Goal: Information Seeking & Learning: Learn about a topic

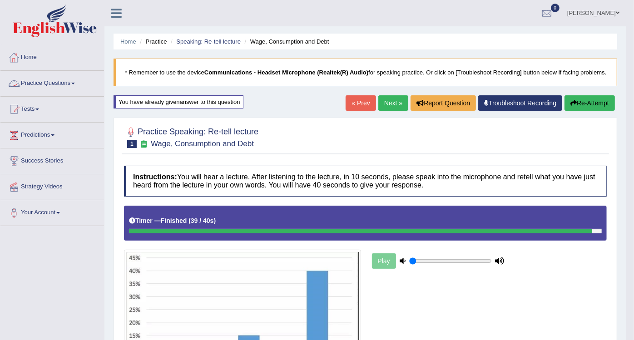
click at [54, 85] on link "Practice Questions" at bounding box center [52, 82] width 104 height 23
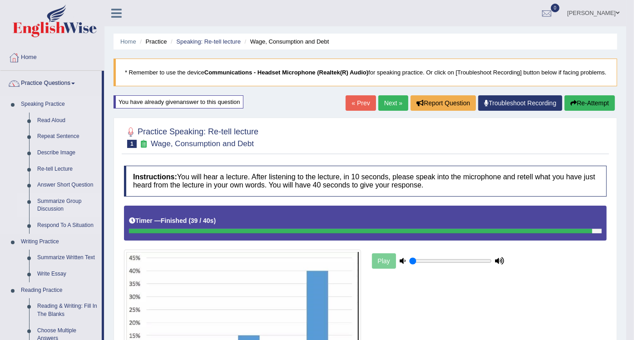
click at [49, 201] on link "Summarize Group Discussion" at bounding box center [67, 205] width 69 height 24
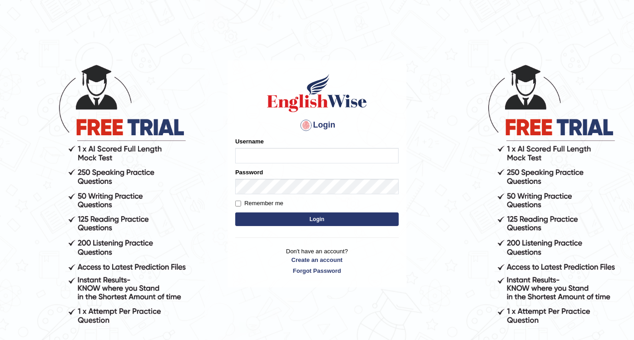
type input "Nidhi7774"
click at [280, 223] on button "Login" at bounding box center [316, 220] width 163 height 14
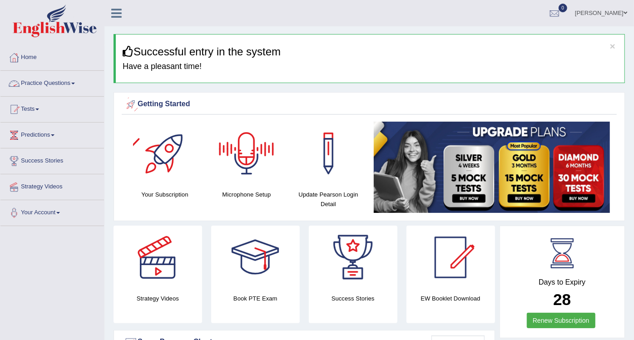
click at [69, 81] on link "Practice Questions" at bounding box center [52, 82] width 104 height 23
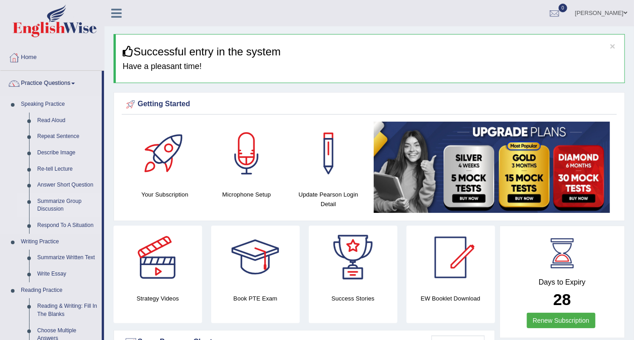
click at [52, 200] on link "Summarize Group Discussion" at bounding box center [67, 205] width 69 height 24
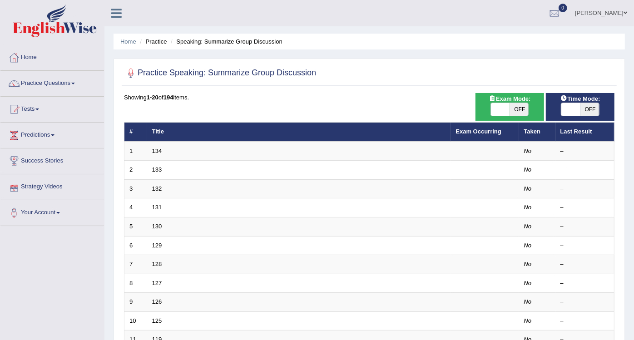
click at [516, 113] on span "OFF" at bounding box center [519, 109] width 19 height 13
checkbox input "true"
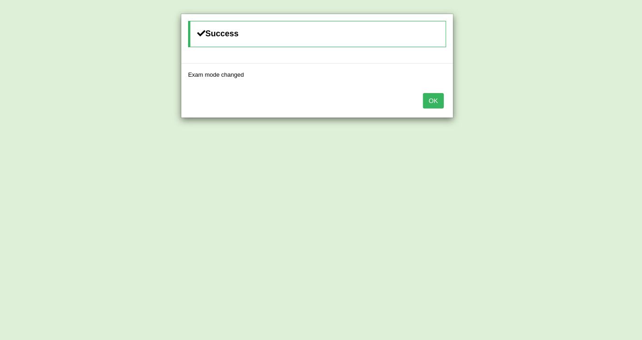
click at [435, 102] on button "OK" at bounding box center [433, 100] width 21 height 15
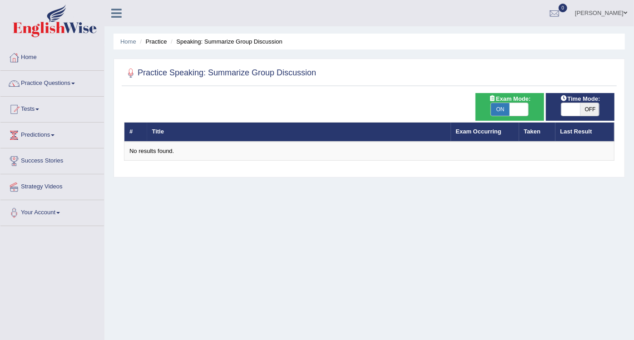
click at [583, 110] on span "OFF" at bounding box center [589, 109] width 19 height 13
checkbox input "true"
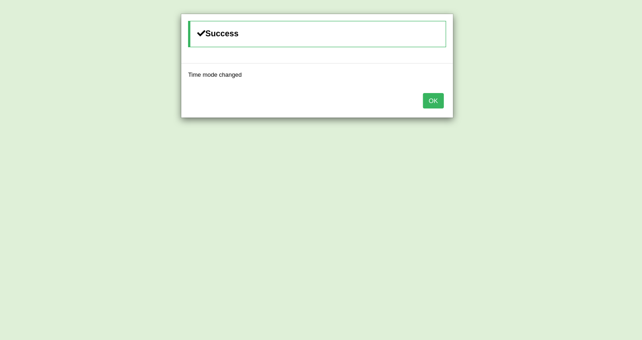
click at [428, 101] on button "OK" at bounding box center [433, 100] width 21 height 15
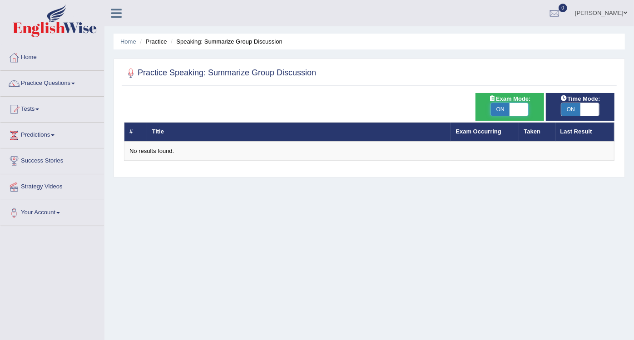
click at [514, 111] on span at bounding box center [519, 109] width 19 height 13
checkbox input "false"
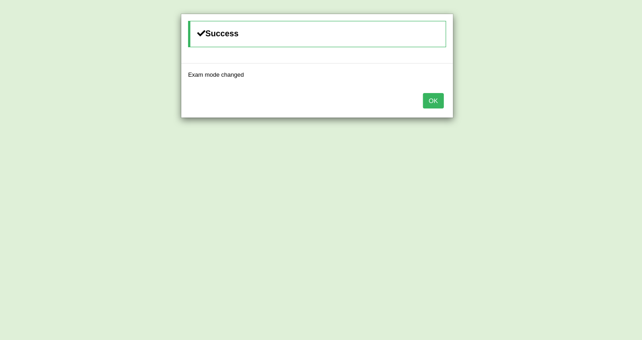
click at [429, 99] on button "OK" at bounding box center [433, 100] width 21 height 15
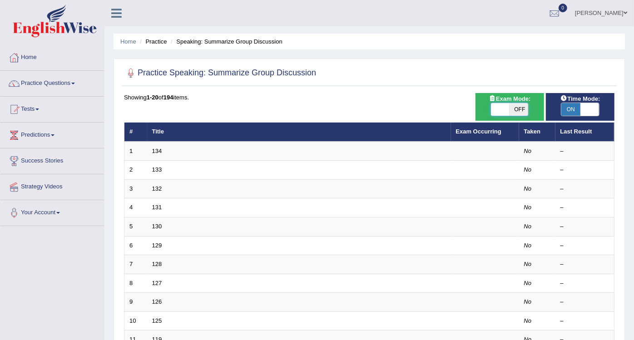
click at [506, 109] on span at bounding box center [500, 109] width 19 height 13
checkbox input "true"
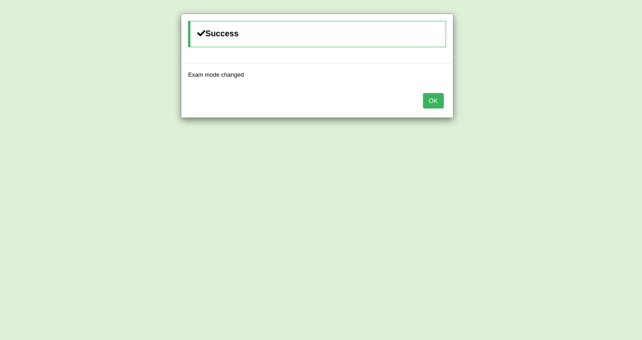
click at [426, 102] on button "OK" at bounding box center [433, 100] width 21 height 15
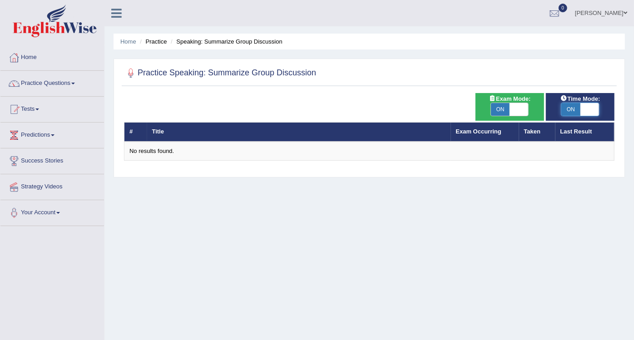
click at [591, 107] on span at bounding box center [589, 109] width 19 height 13
checkbox input "false"
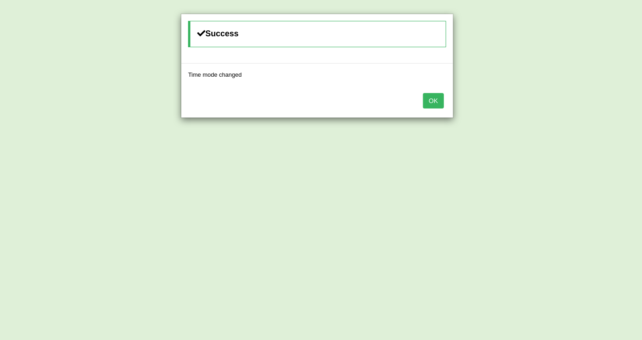
click at [432, 100] on button "OK" at bounding box center [433, 100] width 21 height 15
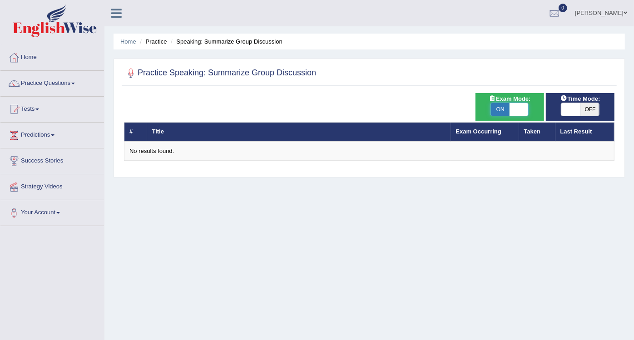
click at [521, 110] on span at bounding box center [519, 109] width 19 height 13
checkbox input "false"
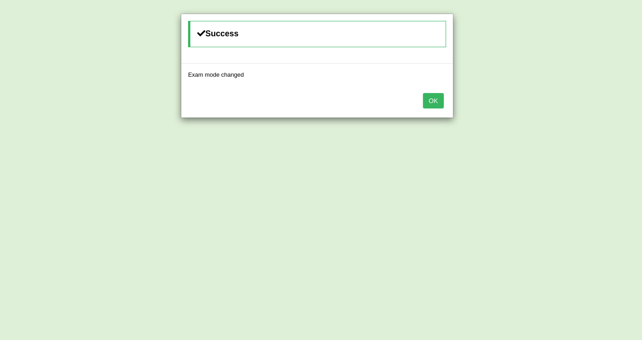
click at [441, 99] on button "OK" at bounding box center [433, 100] width 21 height 15
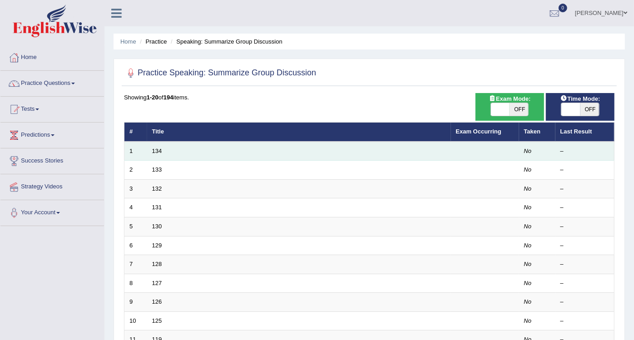
click at [184, 146] on td "134" at bounding box center [299, 151] width 304 height 19
click at [154, 149] on link "134" at bounding box center [157, 151] width 10 height 7
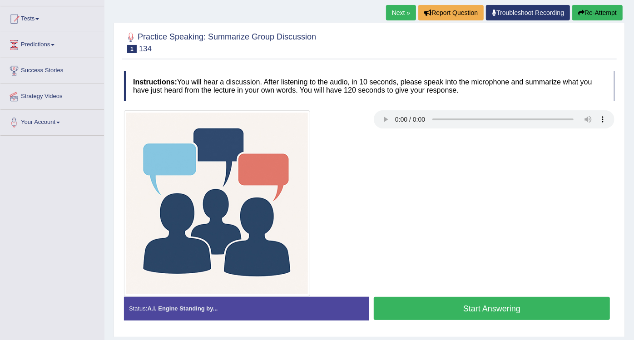
scroll to position [136, 0]
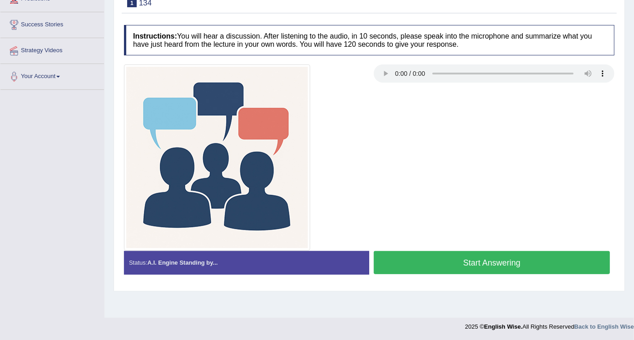
click at [403, 258] on button "Start Answering" at bounding box center [492, 262] width 236 height 23
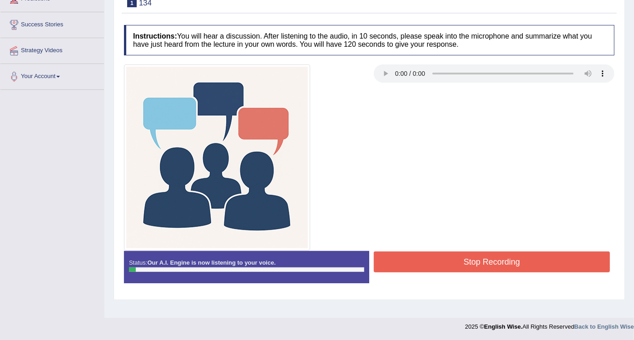
click at [403, 258] on button "Stop Recording" at bounding box center [492, 262] width 236 height 21
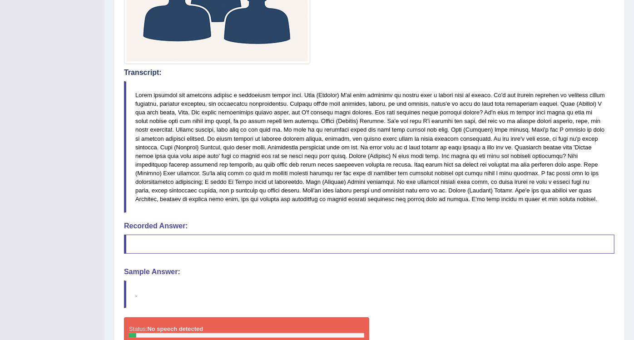
scroll to position [322, 0]
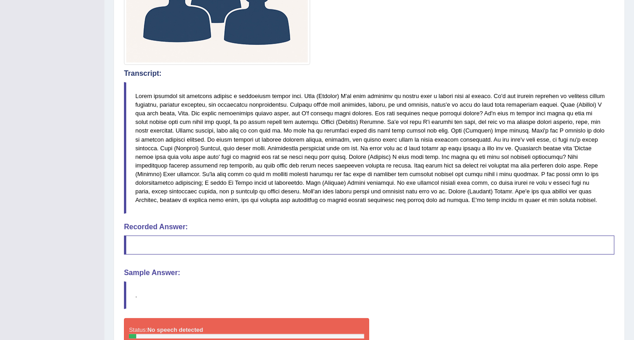
click at [302, 124] on blockquote at bounding box center [369, 148] width 490 height 132
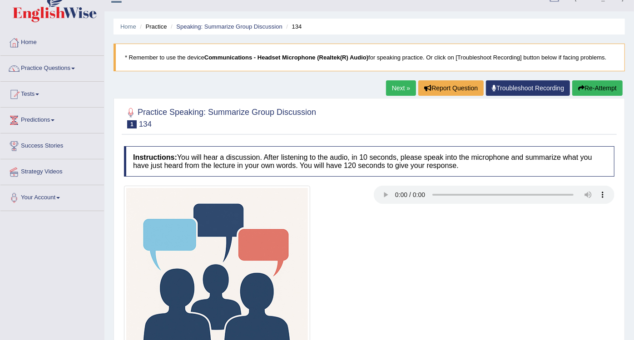
scroll to position [13, 0]
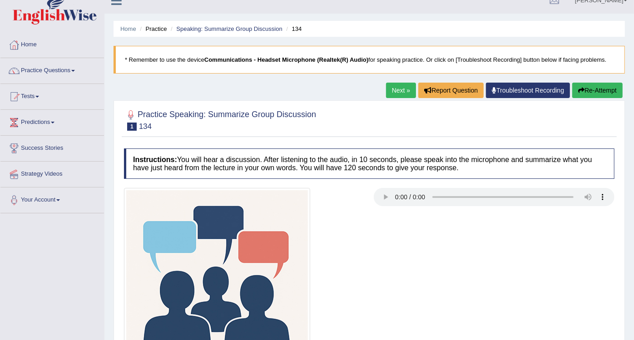
click at [47, 69] on link "Practice Questions" at bounding box center [52, 69] width 104 height 23
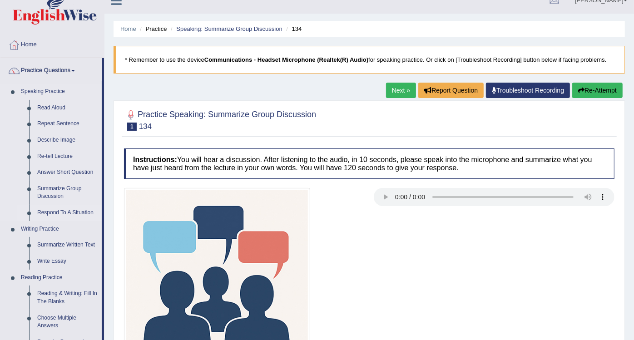
click at [43, 208] on link "Respond To A Situation" at bounding box center [67, 213] width 69 height 16
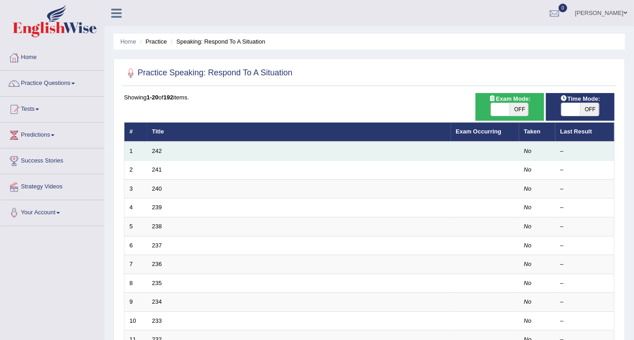
click at [163, 149] on td "242" at bounding box center [299, 151] width 304 height 19
click at [153, 152] on link "242" at bounding box center [157, 151] width 10 height 7
